Goal: Task Accomplishment & Management: Use online tool/utility

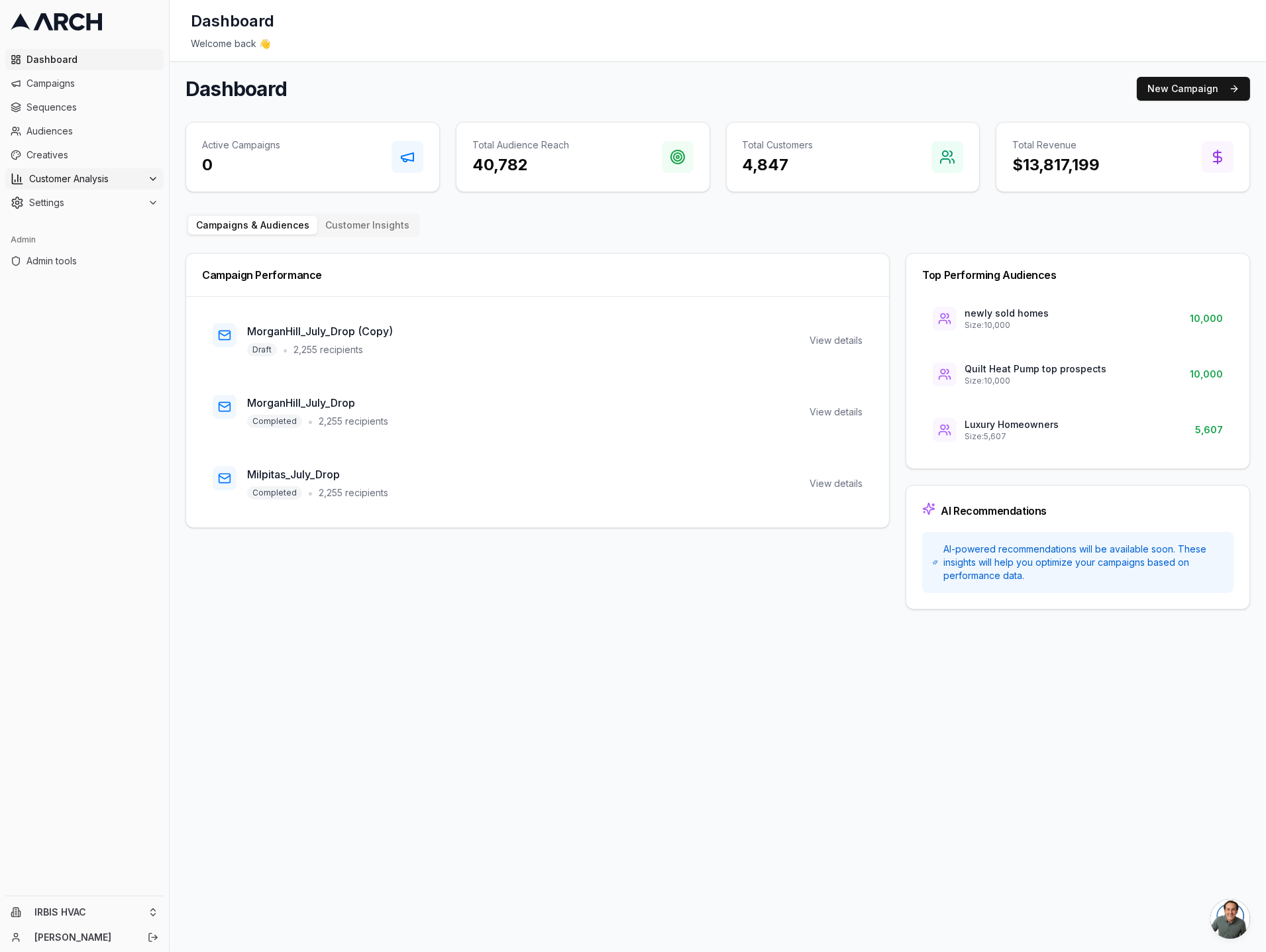
click at [135, 183] on span "Customer Analysis" at bounding box center [86, 179] width 113 height 13
click at [137, 240] on span "Settings" at bounding box center [86, 245] width 113 height 13
click at [111, 412] on span "Address Uploads" at bounding box center [86, 415] width 75 height 13
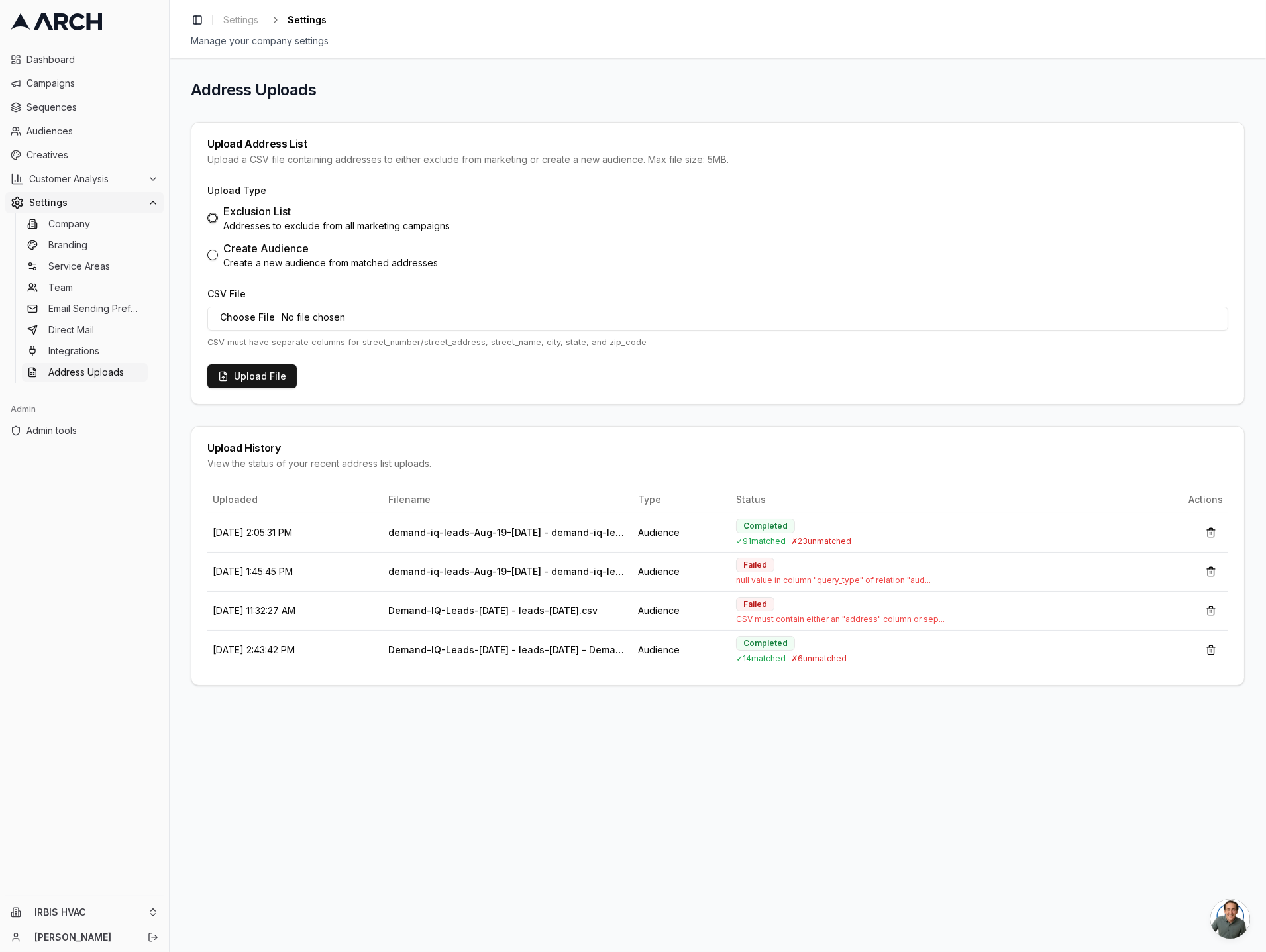
click at [272, 251] on div "Create Audience" at bounding box center [330, 249] width 215 height 16
click at [218, 251] on button "Create Audience Create a new audience from matched addresses" at bounding box center [212, 254] width 11 height 11
radio input "false"
radio input "true"
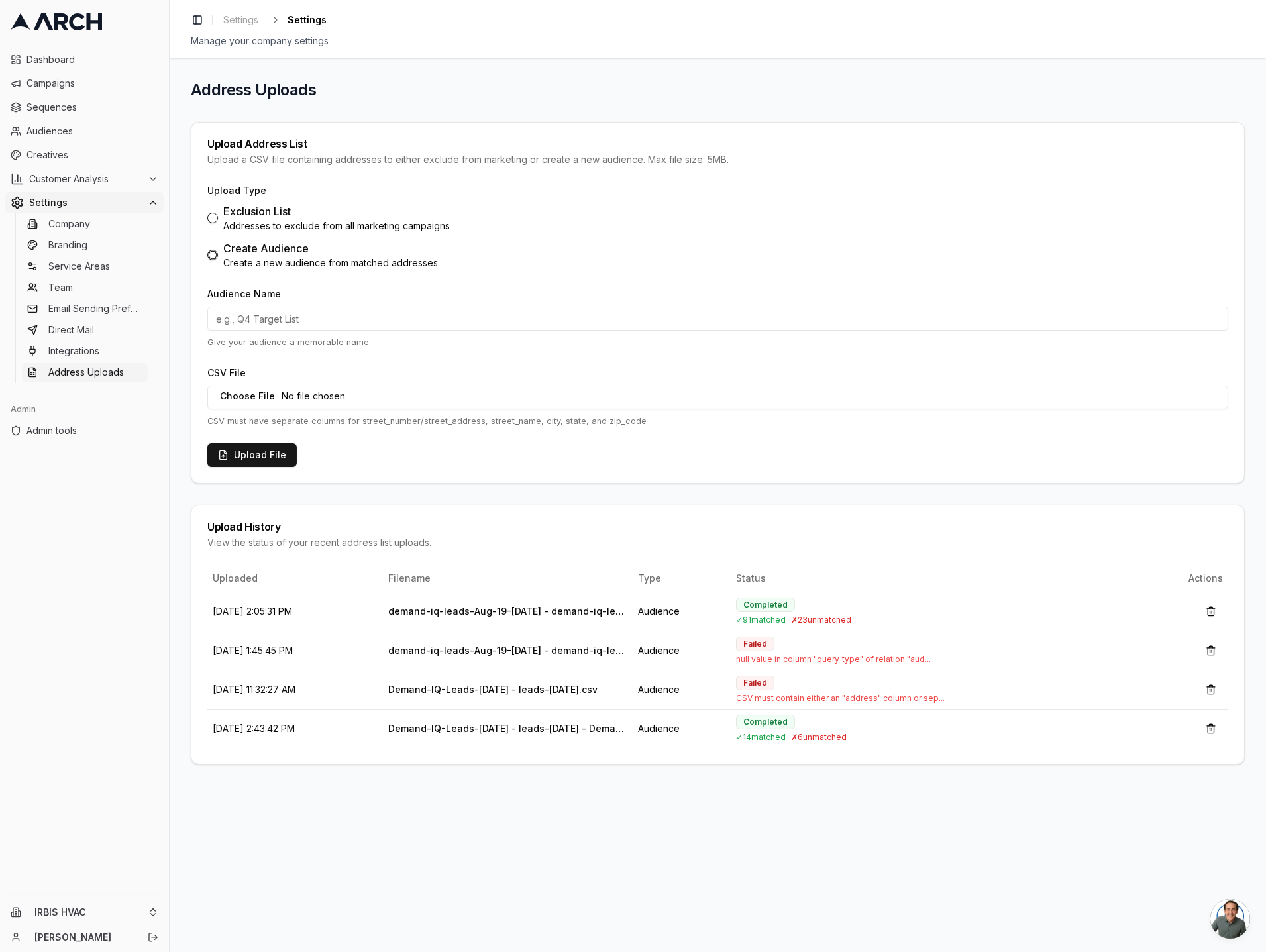
type button "audience"
click at [49, 16] on icon at bounding box center [56, 21] width 92 height 17
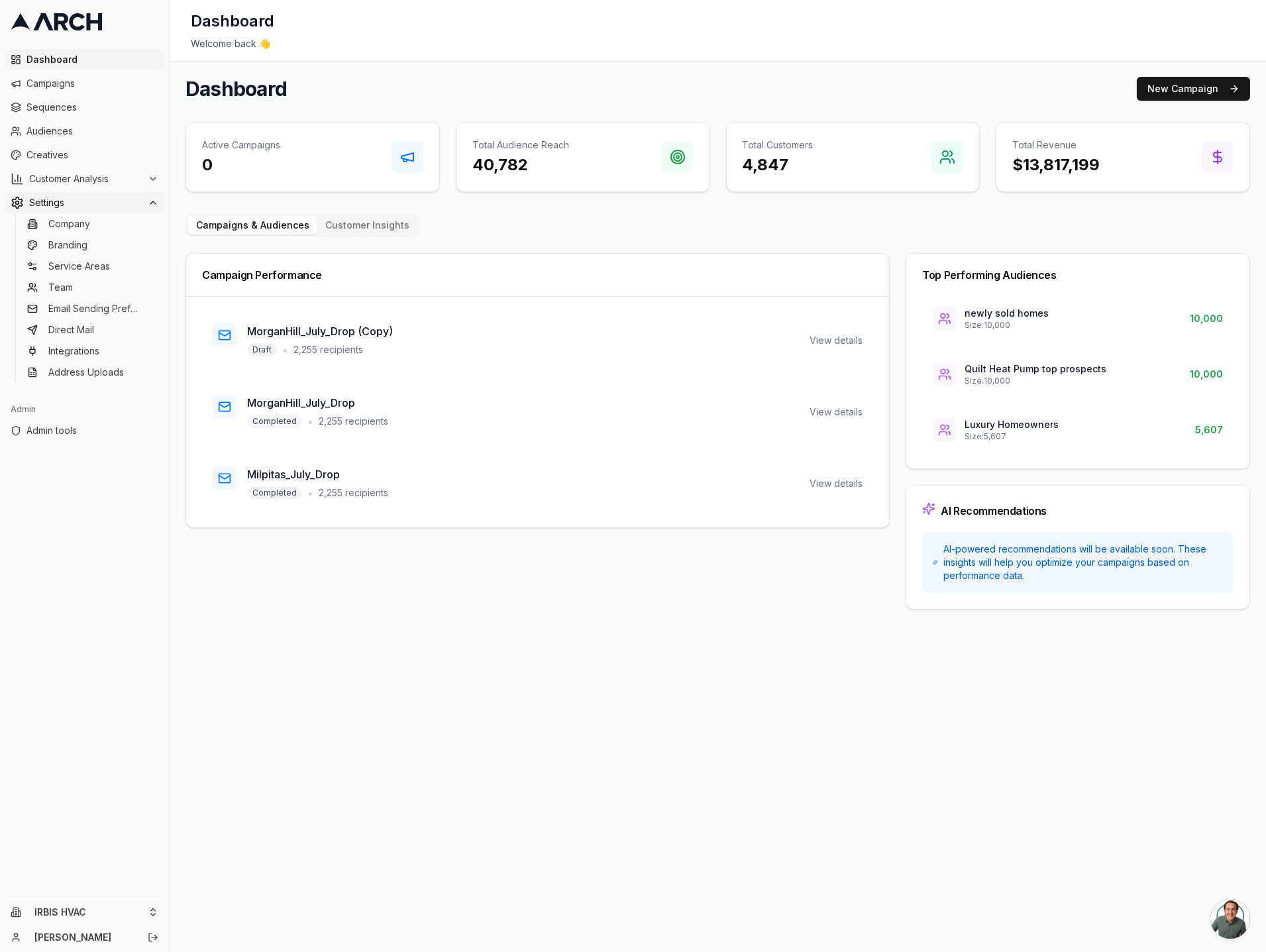
click at [110, 198] on span "Settings" at bounding box center [86, 203] width 113 height 13
click at [110, 202] on span "Settings" at bounding box center [86, 203] width 113 height 13
click at [103, 368] on span "Address Uploads" at bounding box center [86, 372] width 75 height 13
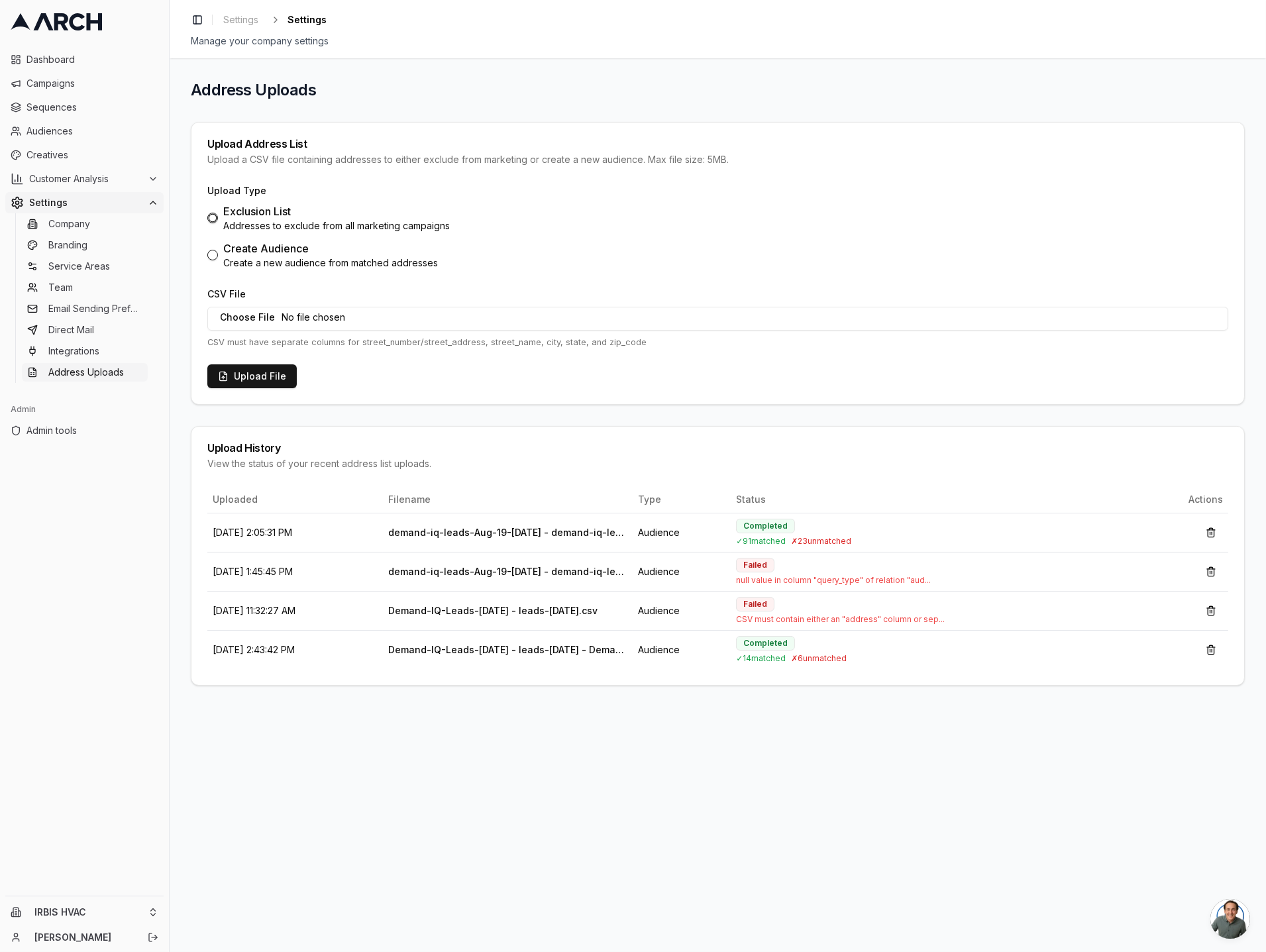
click at [231, 247] on div "Create Audience" at bounding box center [330, 249] width 215 height 16
click at [218, 250] on button "Create Audience Create a new audience from matched addresses" at bounding box center [212, 254] width 11 height 11
radio input "false"
radio input "true"
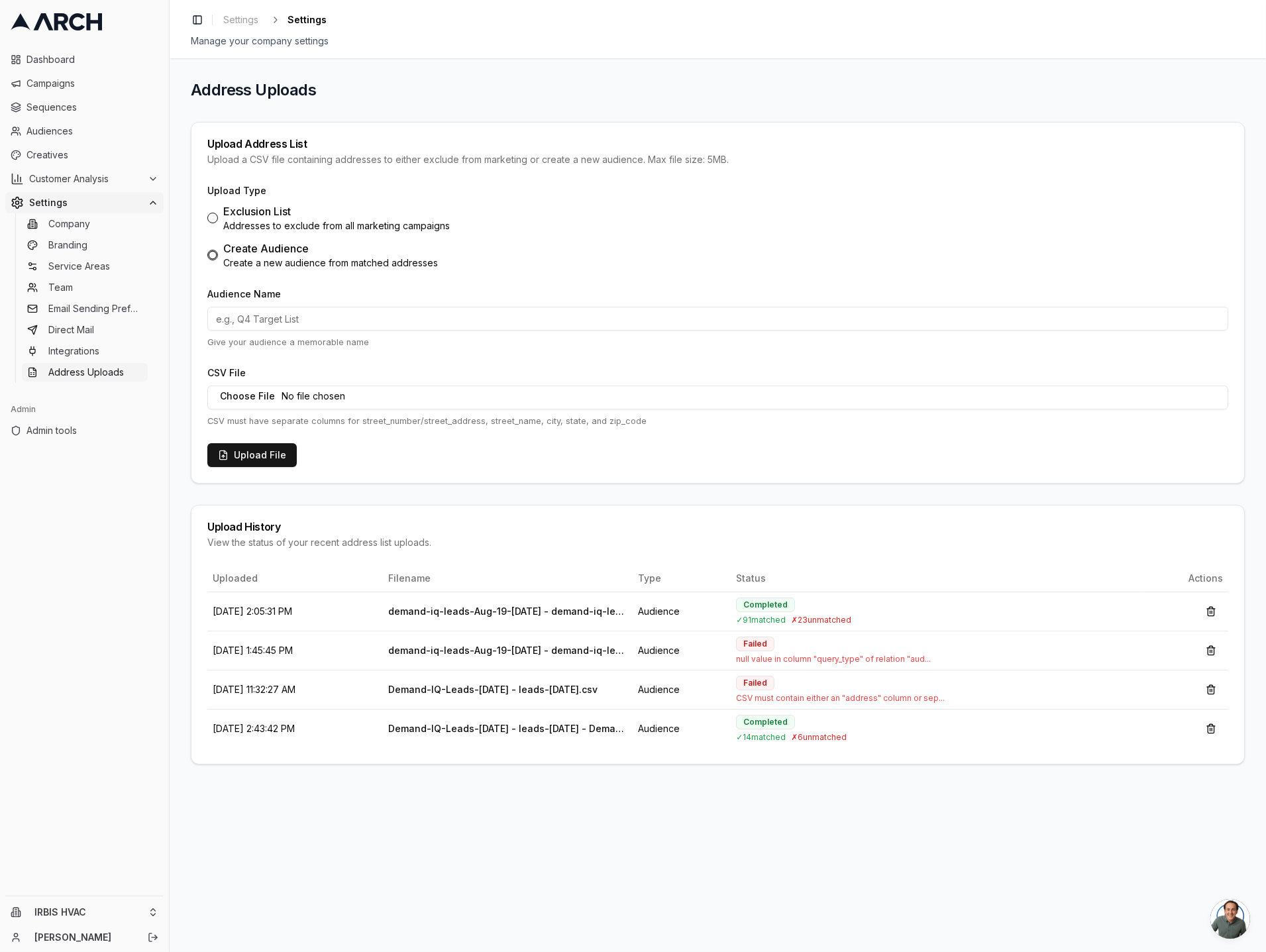
click at [272, 318] on input "Audience Name" at bounding box center [718, 318] width 1021 height 23
click at [480, 467] on form "Upload Type Exclusion List Addresses to exclude from all marketing campaigns Cr…" at bounding box center [718, 325] width 1021 height 285
click at [380, 316] on input "demand iq leads" at bounding box center [718, 318] width 1021 height 23
type input "demand iq leads [DATE]"
click at [318, 398] on input "CSV File" at bounding box center [718, 397] width 1021 height 23
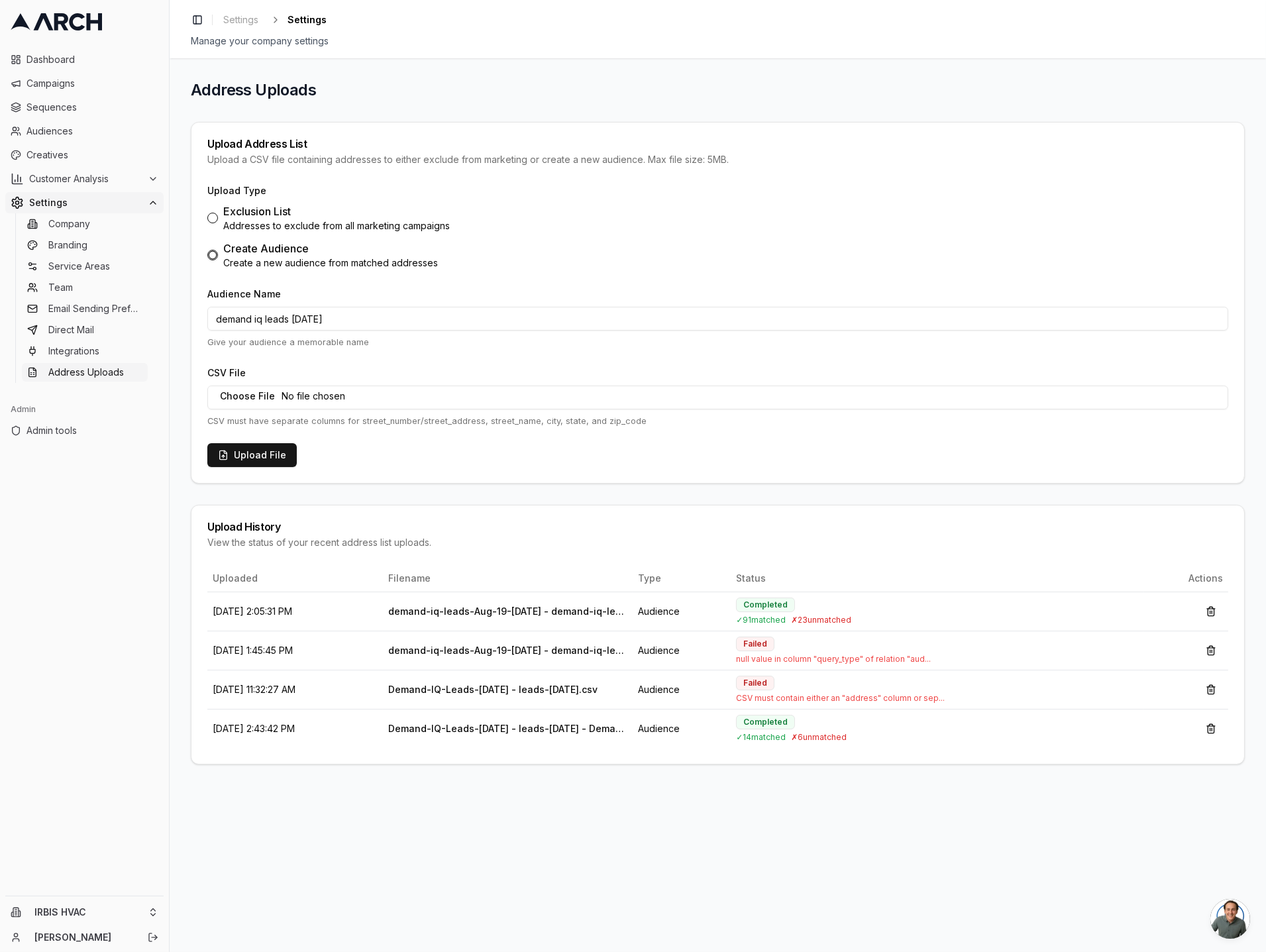
type input "C:\fakepath\demand-iq-leads-Sep-25-2025-revised.csv"
click at [252, 452] on button "Upload File" at bounding box center [252, 455] width 89 height 23
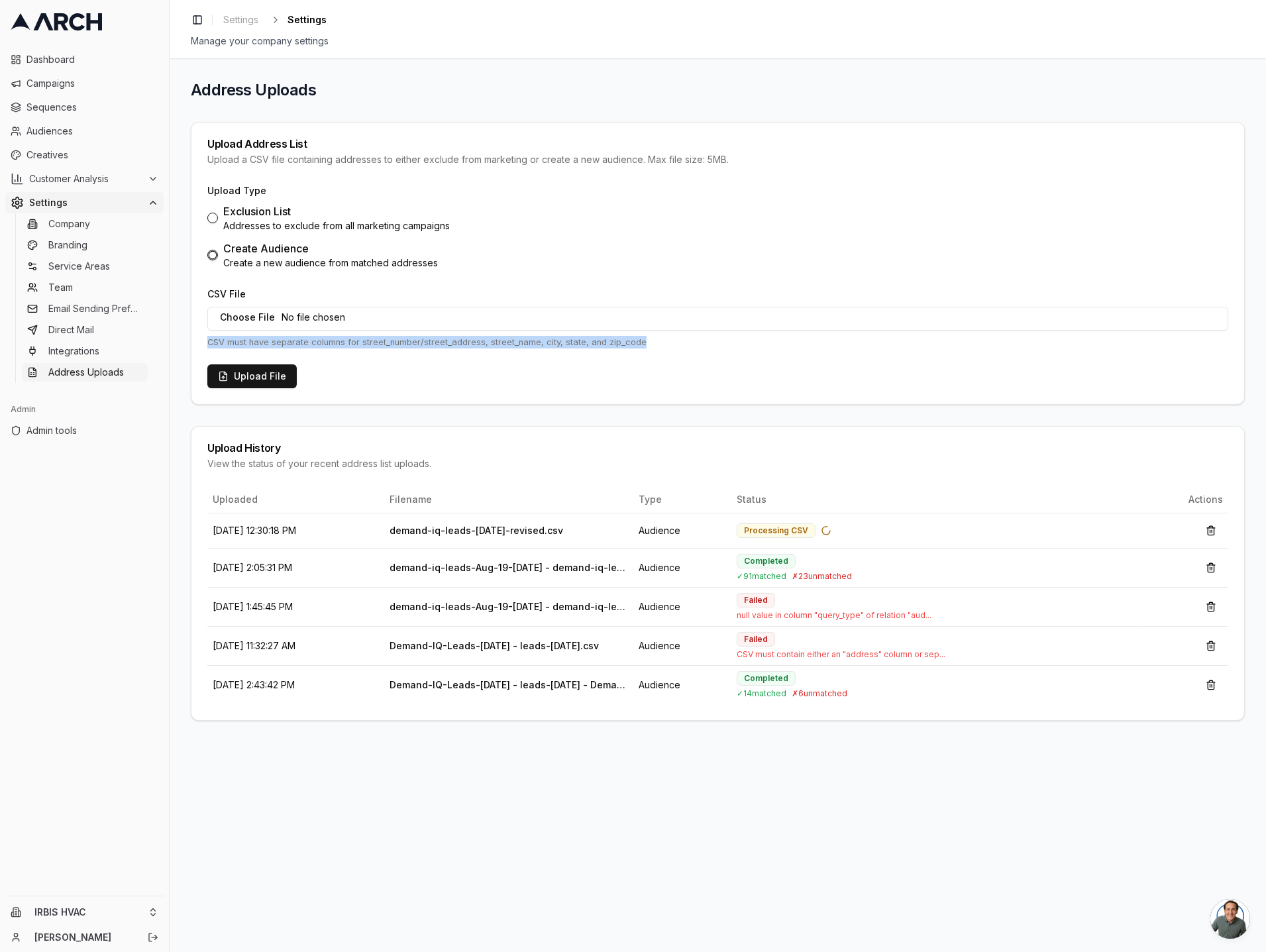
drag, startPoint x: 207, startPoint y: 343, endPoint x: 637, endPoint y: 343, distance: 430.0
click at [637, 343] on p "CSV must have separate columns for street_number/street_address, street_name, c…" at bounding box center [718, 342] width 1021 height 13
click at [605, 342] on p "CSV must have separate columns for street_number/street_address, street_name, c…" at bounding box center [718, 342] width 1021 height 13
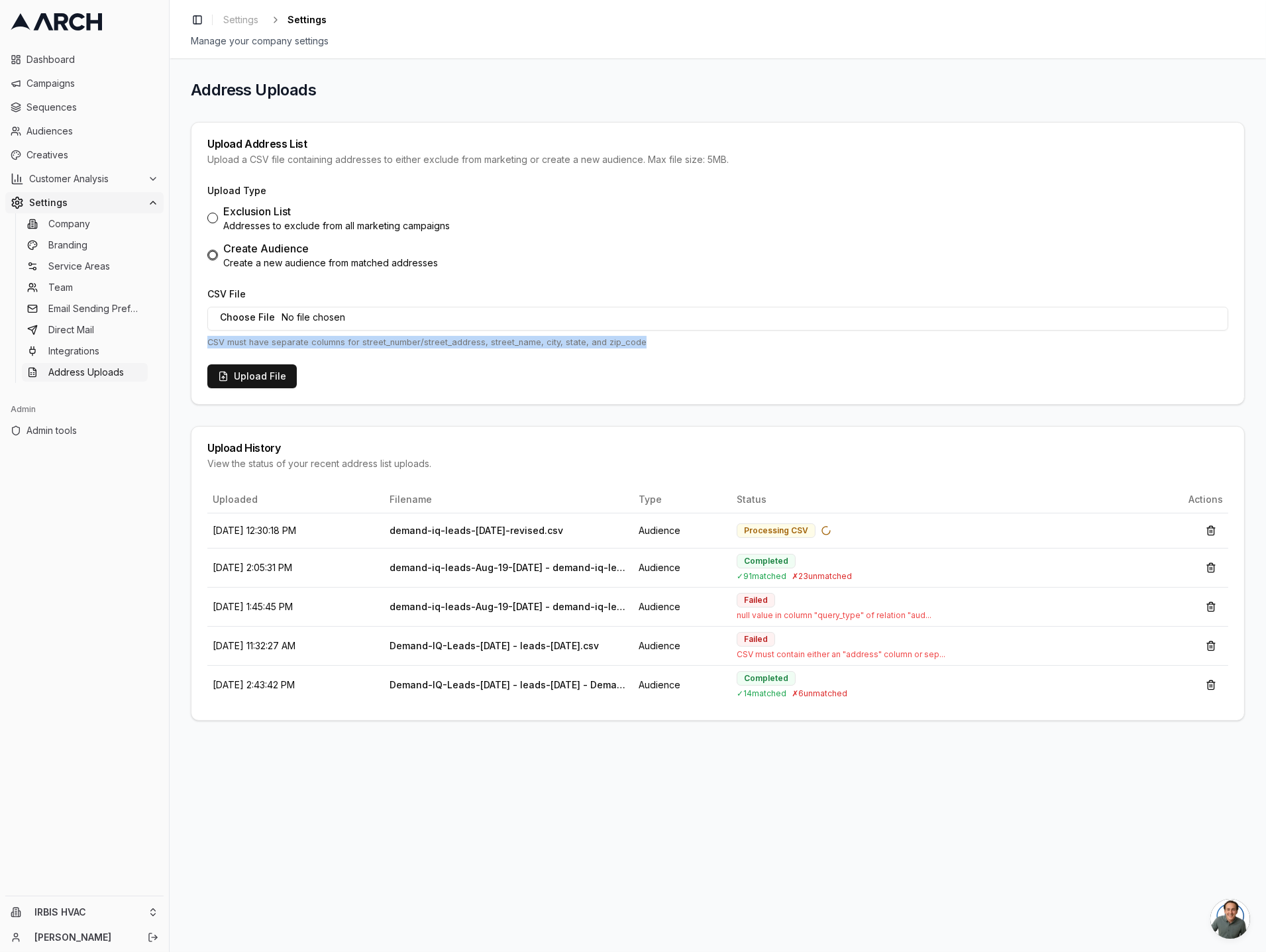
click at [569, 339] on p "CSV must have separate columns for street_number/street_address, street_name, c…" at bounding box center [718, 342] width 1021 height 13
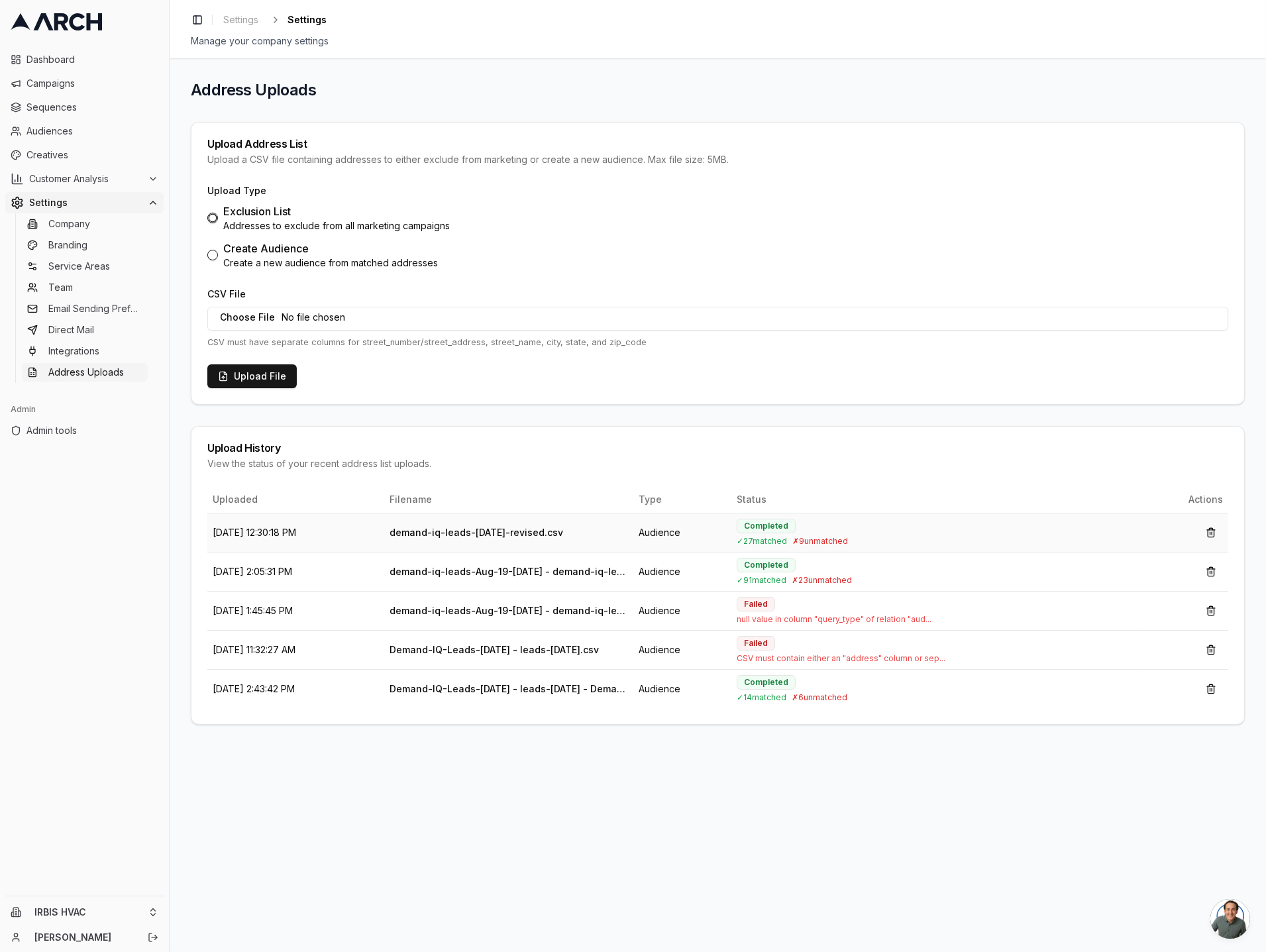
drag, startPoint x: 774, startPoint y: 540, endPoint x: 843, endPoint y: 543, distance: 69.1
click at [842, 543] on div "✓ 27 matched ✗ 9 unmatched" at bounding box center [937, 540] width 401 height 11
drag, startPoint x: 879, startPoint y: 541, endPoint x: 777, endPoint y: 539, distance: 102.0
click at [777, 539] on div "✓ 27 matched ✗ 9 unmatched" at bounding box center [937, 540] width 401 height 11
click at [787, 544] on span "✓ 27 matched" at bounding box center [762, 540] width 50 height 10
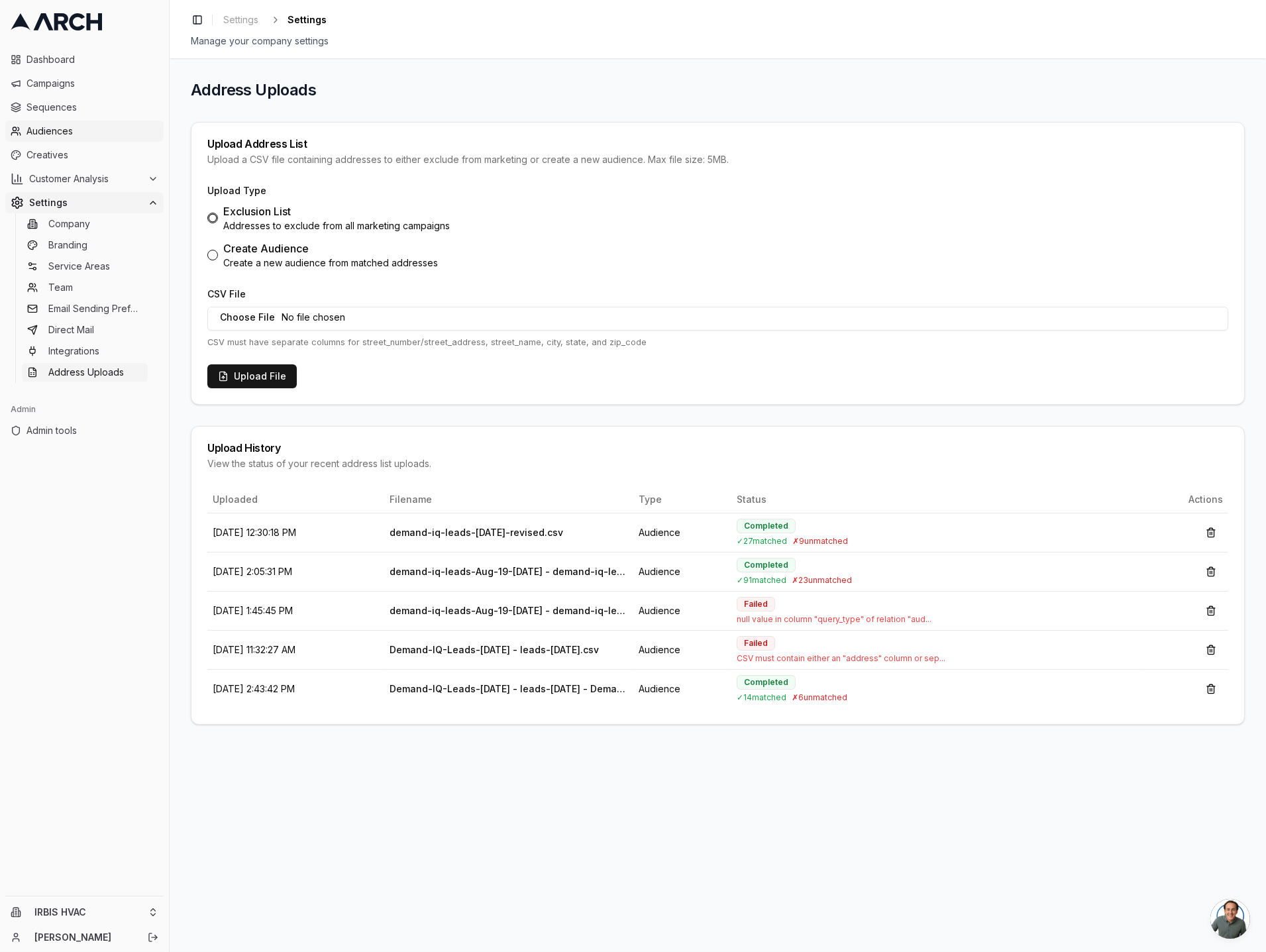
click at [85, 125] on span "Audiences" at bounding box center [92, 131] width 132 height 13
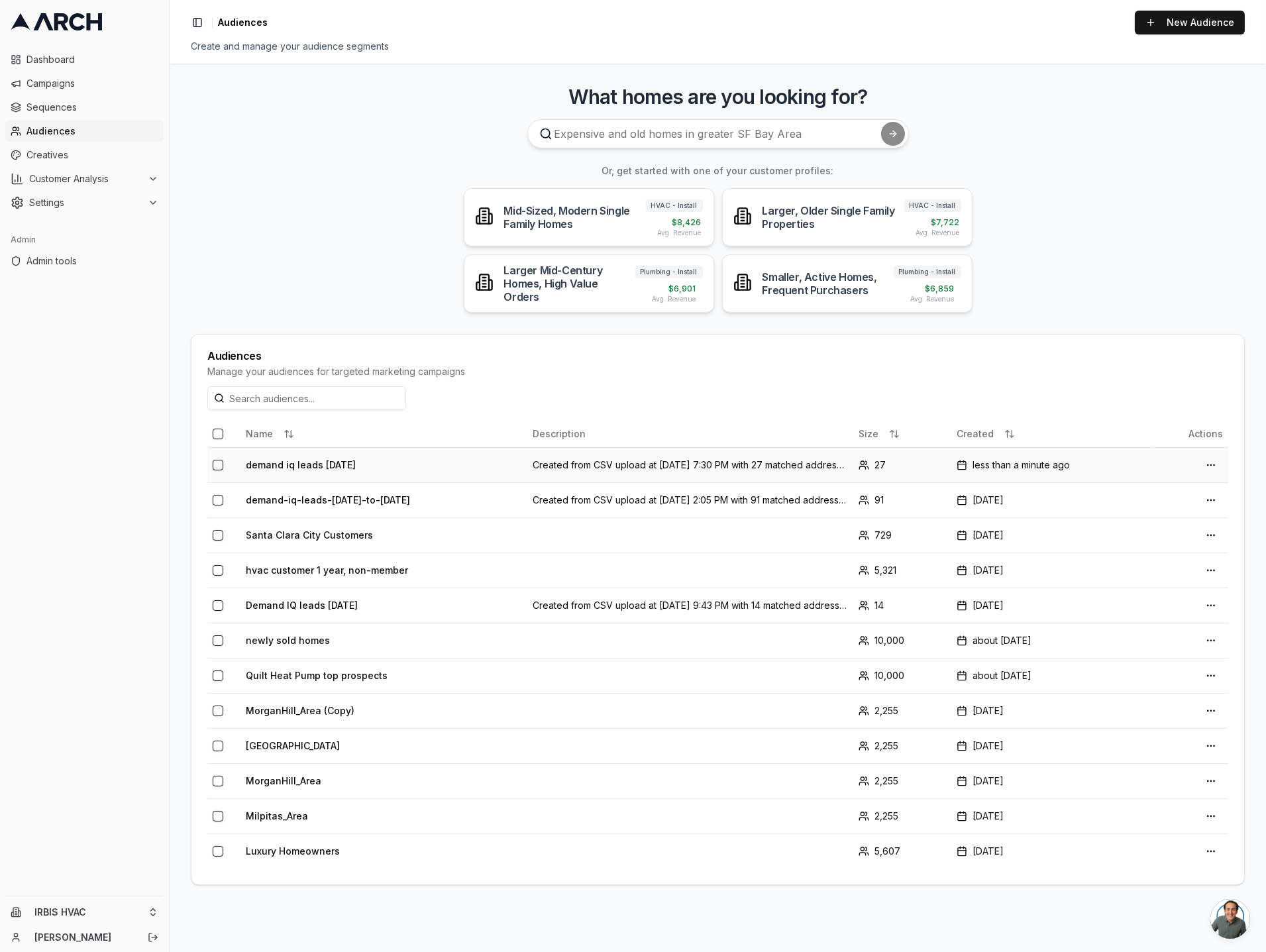
click at [361, 469] on td "demand iq leads [DATE]" at bounding box center [384, 464] width 287 height 35
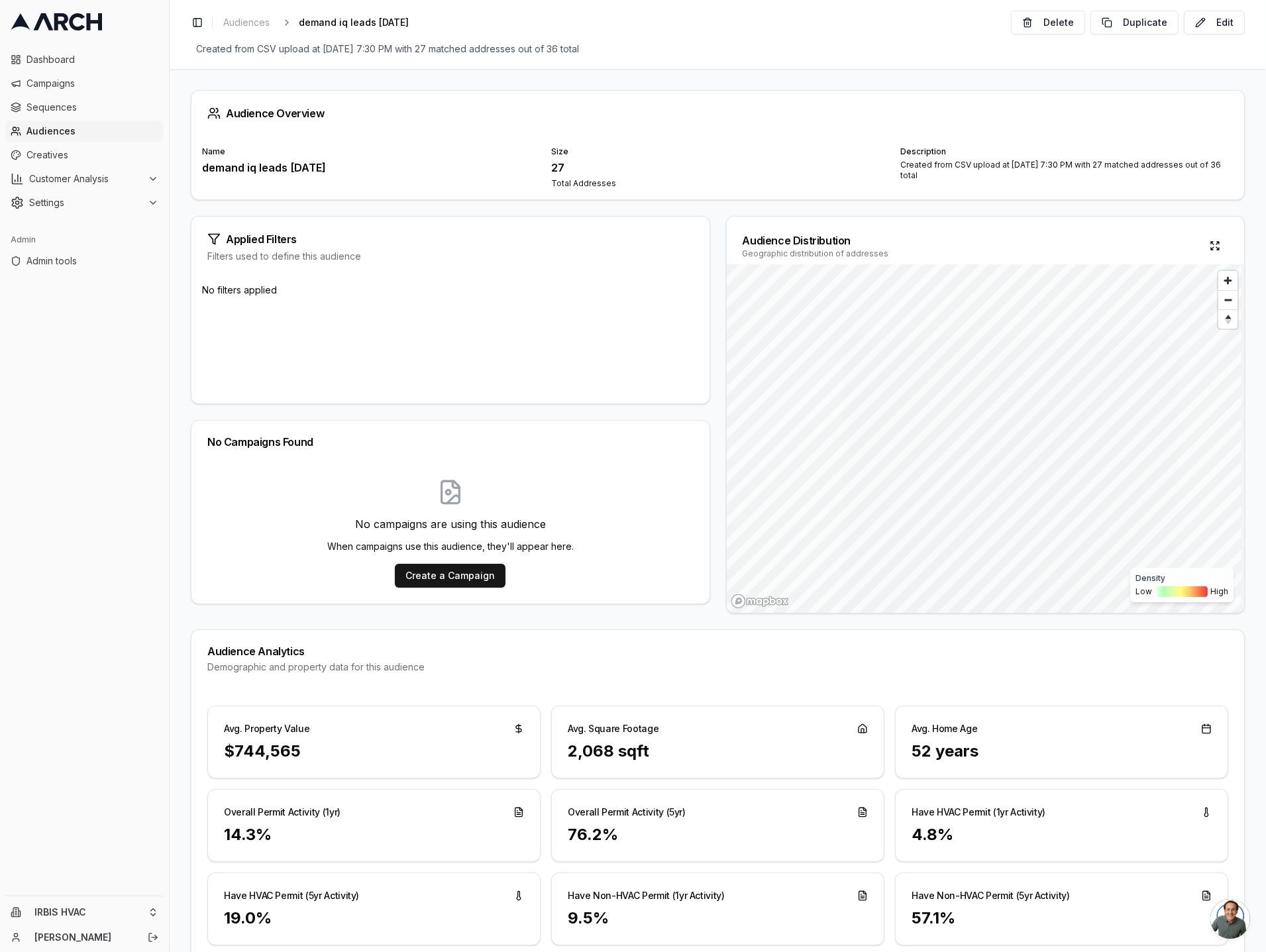
click at [92, 130] on span "Audiences" at bounding box center [92, 131] width 132 height 13
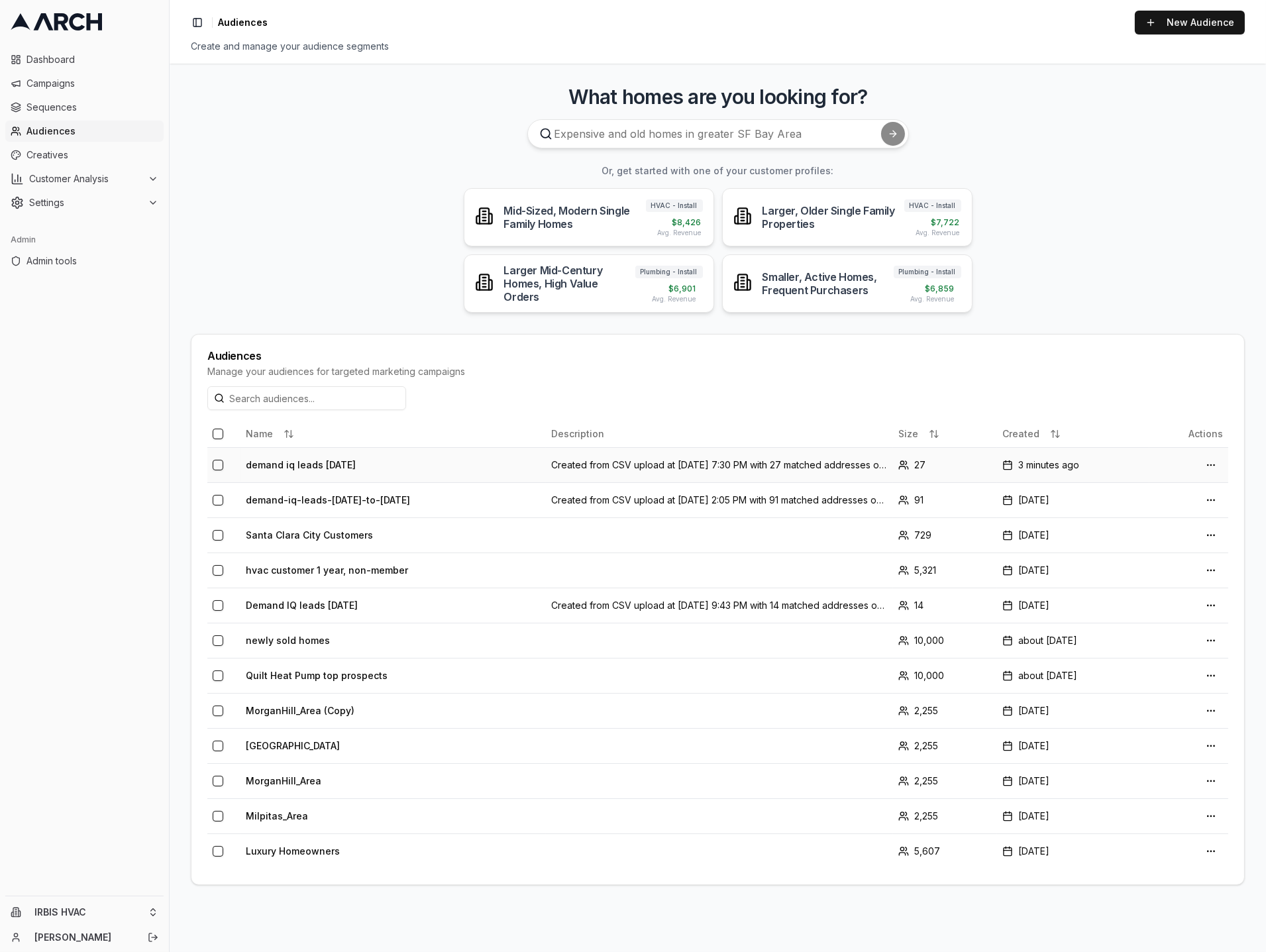
click at [329, 465] on td "demand iq leads [DATE]" at bounding box center [393, 464] width 306 height 35
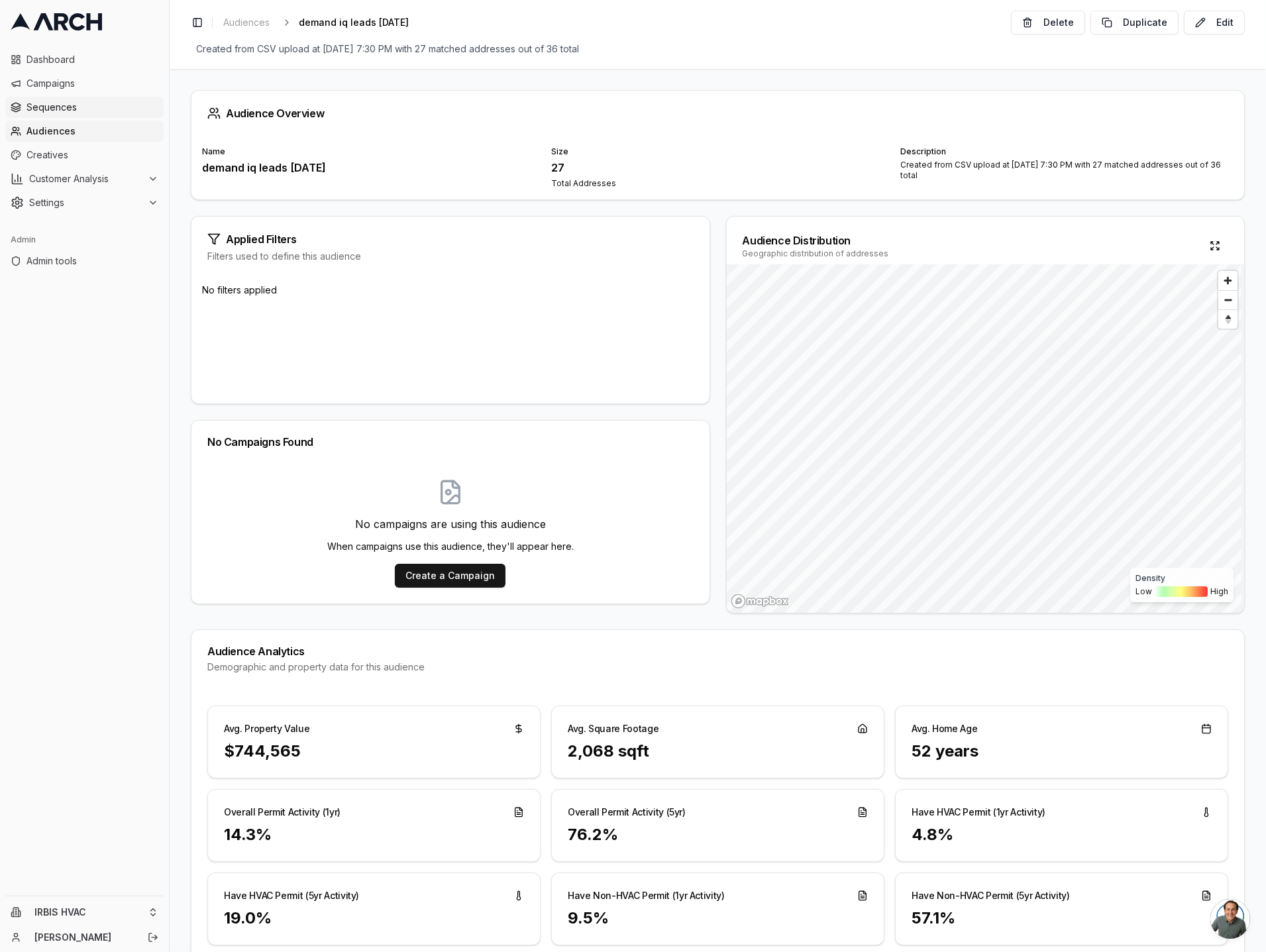
click at [89, 113] on span "Sequences" at bounding box center [92, 107] width 132 height 13
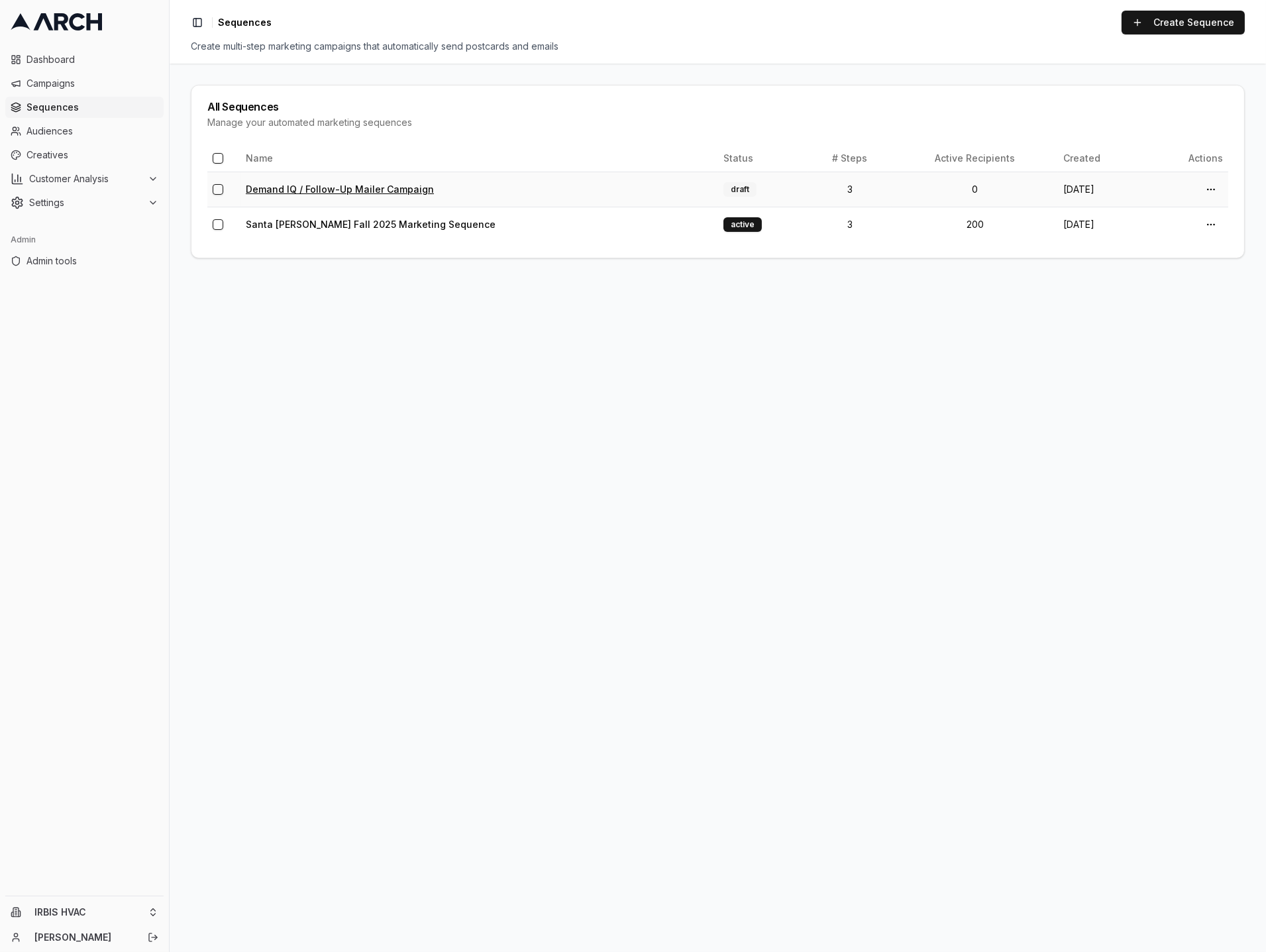
click at [340, 190] on link "Demand IQ / Follow-Up Mailer Campaign" at bounding box center [340, 189] width 188 height 11
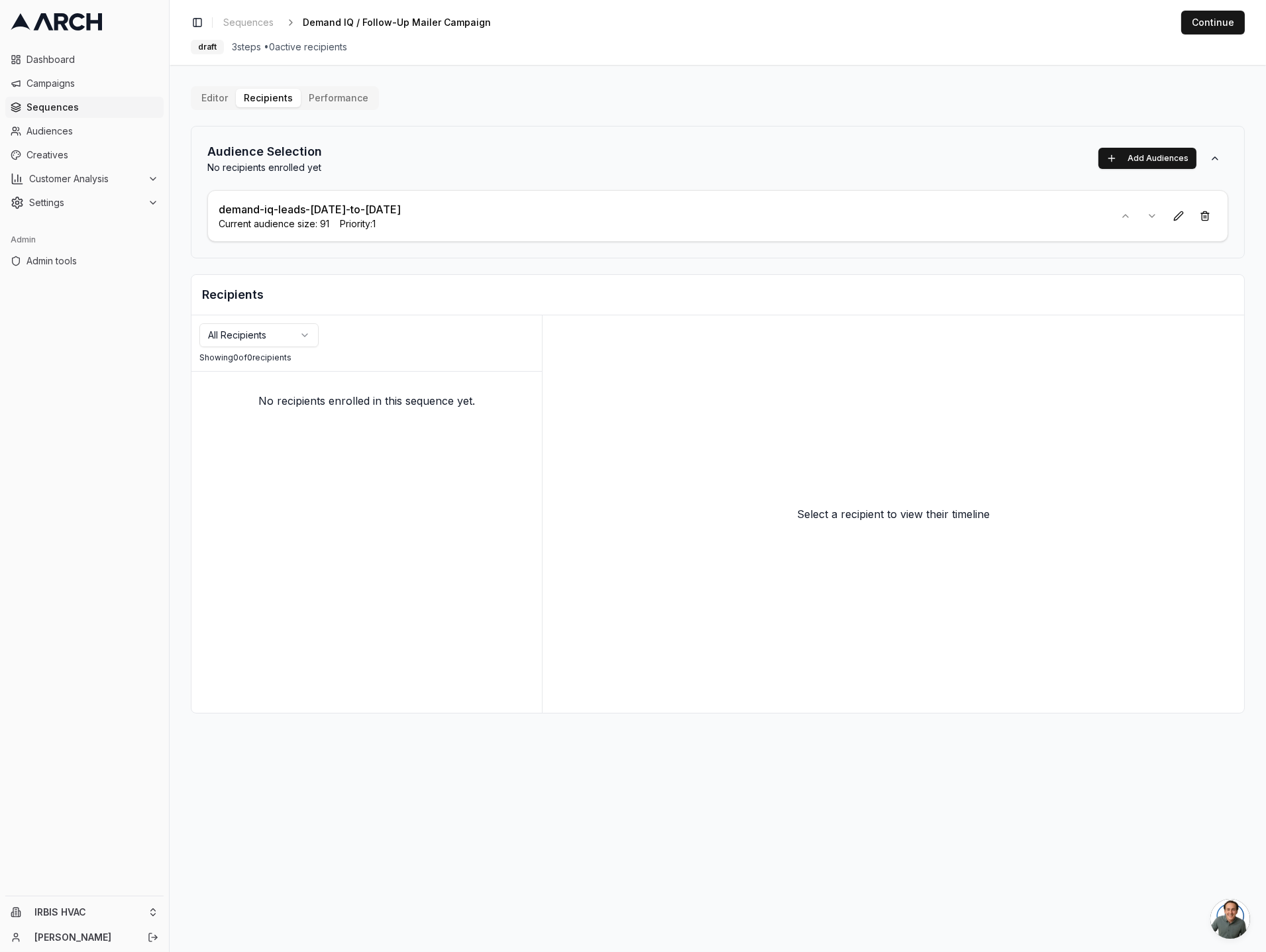
click at [97, 16] on icon at bounding box center [56, 21] width 92 height 17
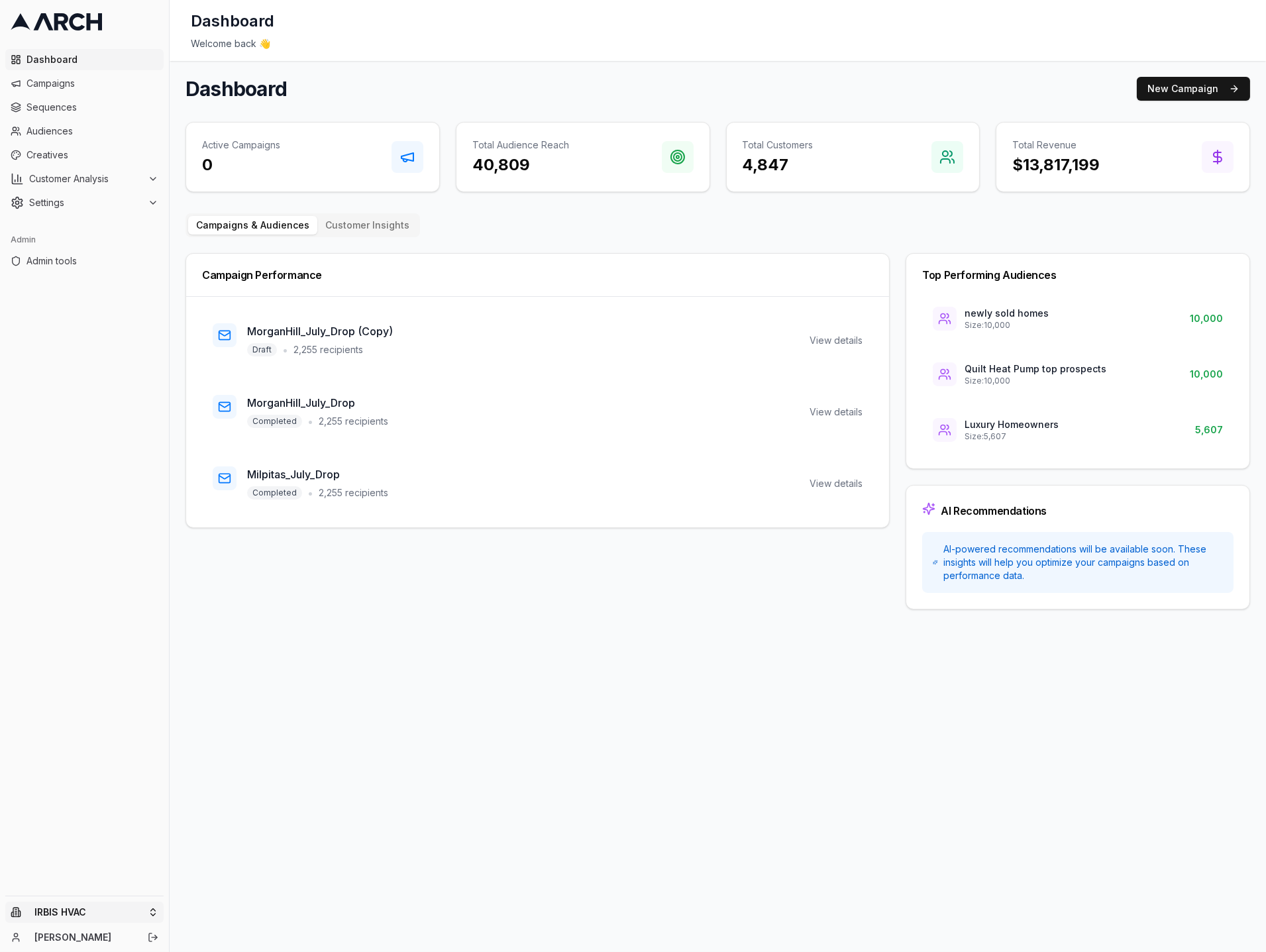
click at [153, 913] on html "Dashboard Campaigns Sequences Audiences Creatives Customer Analysis Settings Ad…" at bounding box center [633, 476] width 1266 height 952
click at [250, 709] on input "text" at bounding box center [254, 707] width 120 height 27
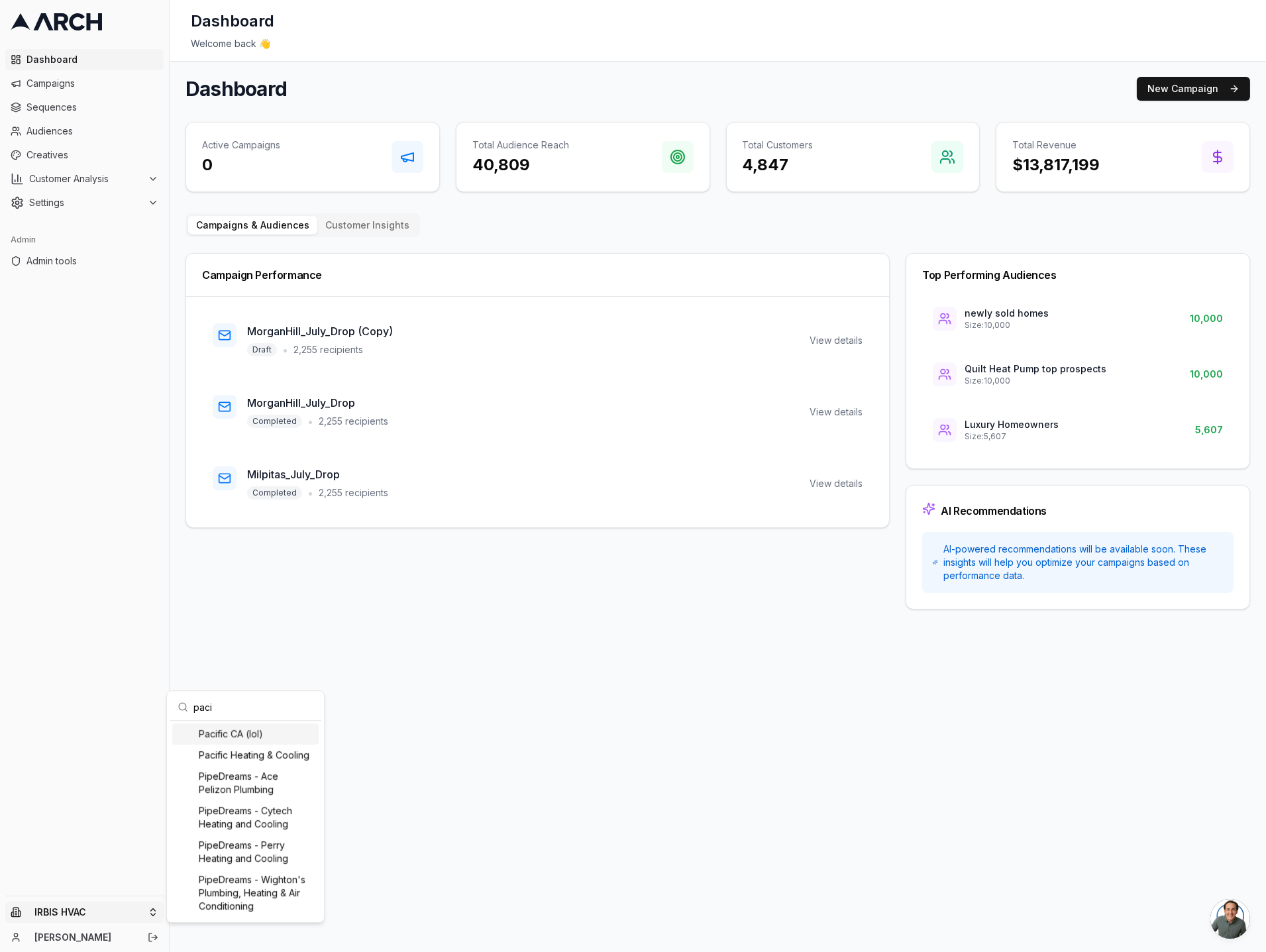
type input "pacif"
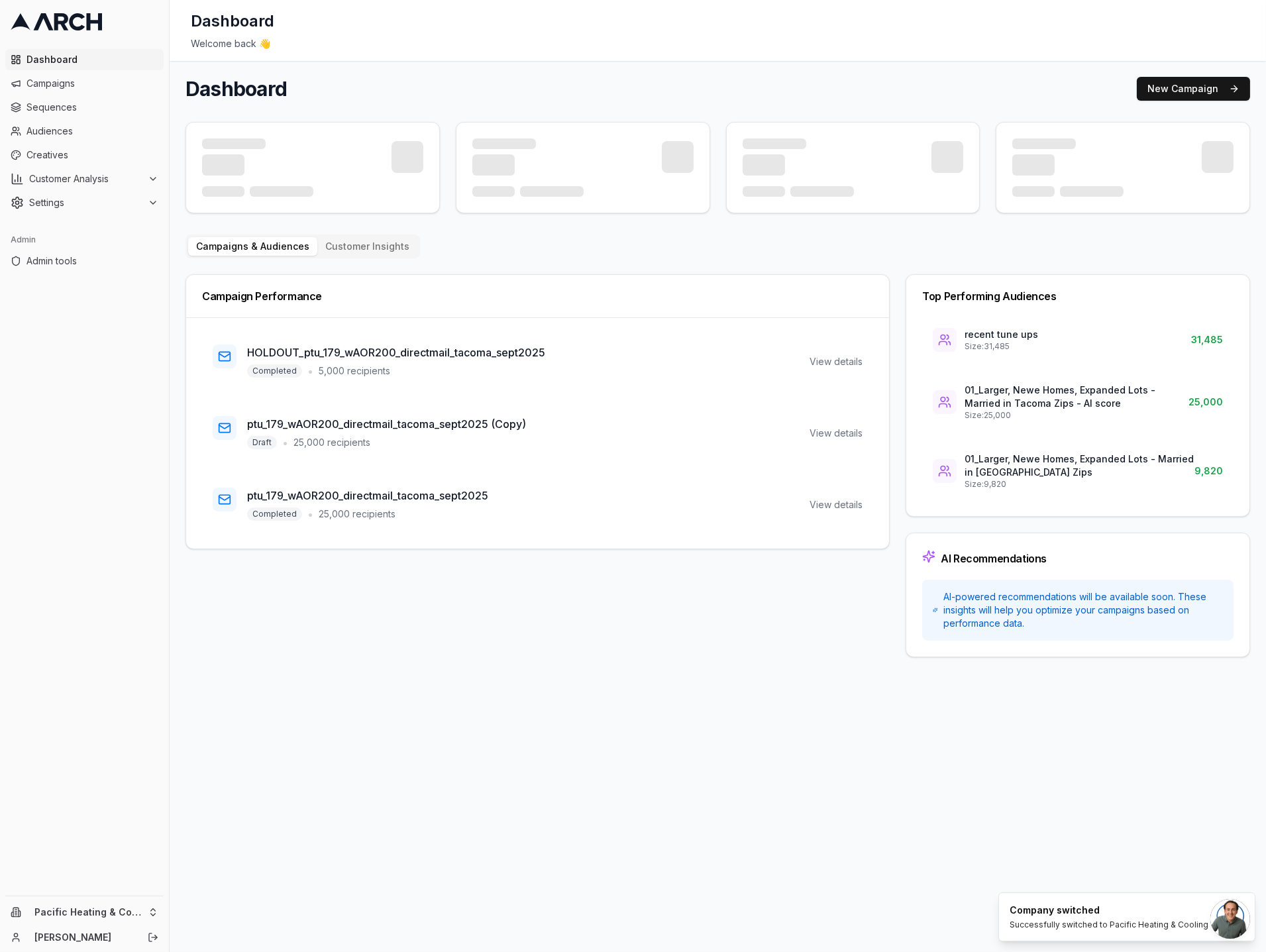
click at [177, 510] on main "Dashboard New Campaign Campaigns & Audiences Customer Insights Campaign Perform…" at bounding box center [717, 366] width 1097 height 612
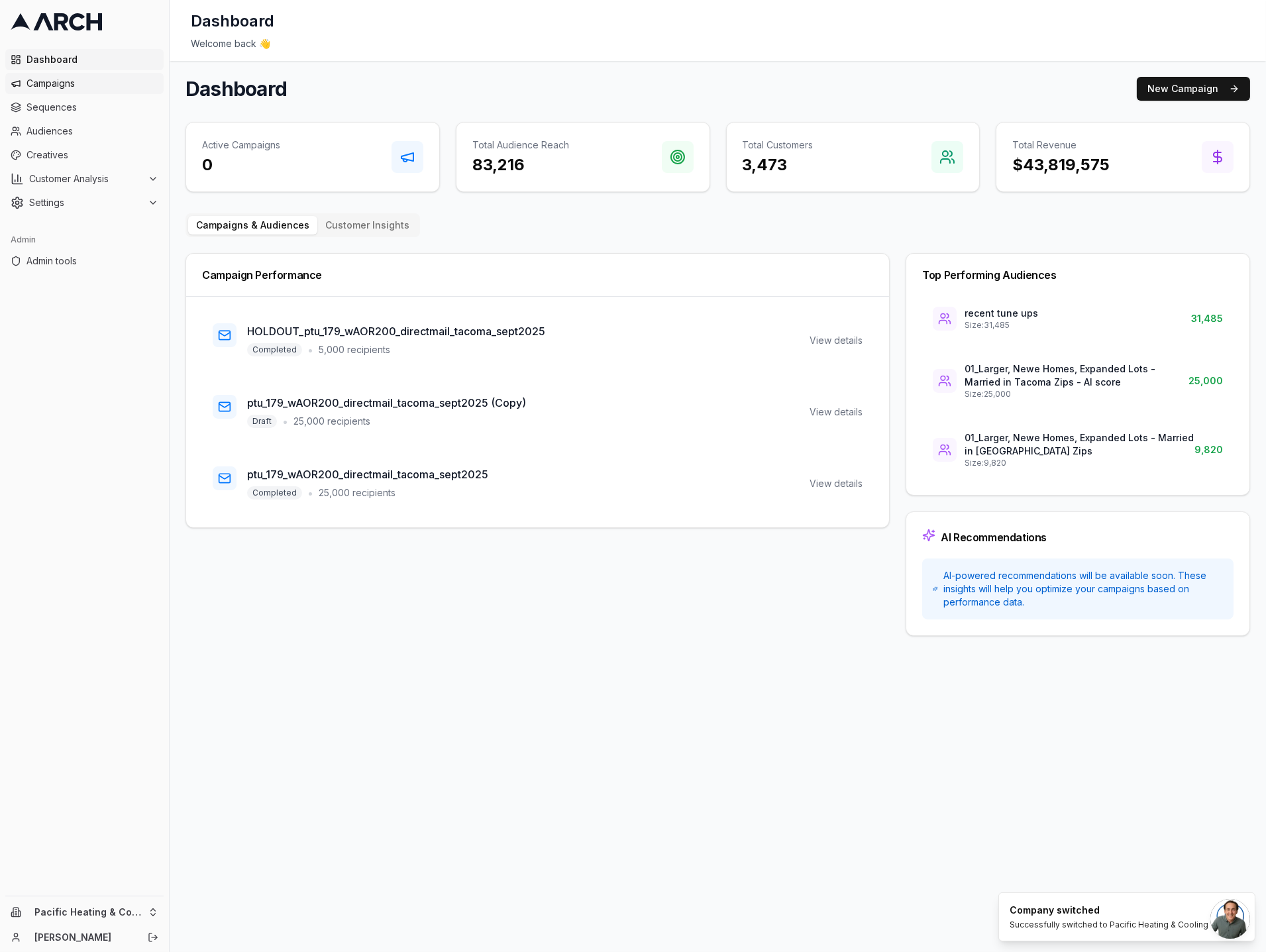
click at [111, 82] on span "Campaigns" at bounding box center [92, 83] width 132 height 13
